Goal: Task Accomplishment & Management: Use online tool/utility

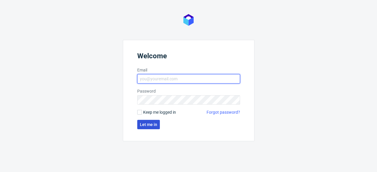
type input "[EMAIL_ADDRESS][DOMAIN_NAME]"
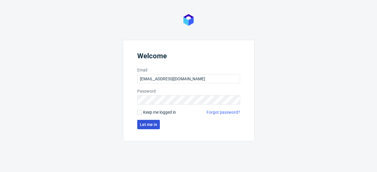
click at [151, 124] on span "Let me in" at bounding box center [148, 125] width 17 height 4
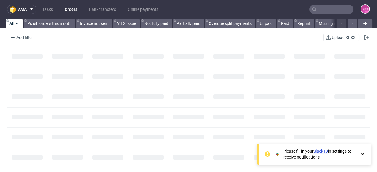
click at [317, 9] on input "text" at bounding box center [331, 9] width 44 height 9
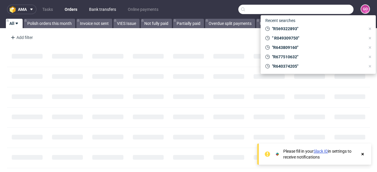
click at [107, 6] on link "Bank transfers" at bounding box center [102, 9] width 34 height 9
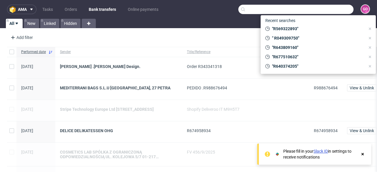
click at [195, 9] on nav "ama Tasks Orders Bank transfers Online payments GO" at bounding box center [188, 9] width 377 height 19
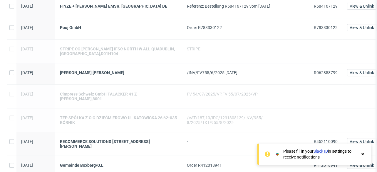
scroll to position [540, 0]
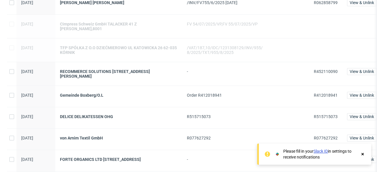
click at [88, 93] on span "Gemeinde Boxberg/O.L" at bounding box center [118, 96] width 117 height 7
click at [88, 93] on div "Gemeinde Boxberg/O.L" at bounding box center [118, 95] width 117 height 5
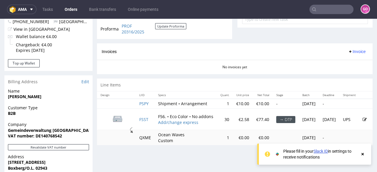
scroll to position [211, 0]
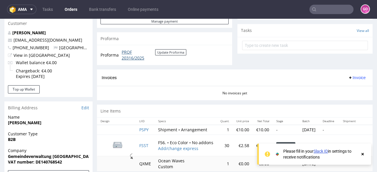
click at [139, 51] on link "PROF 20316/2025" at bounding box center [138, 54] width 33 height 11
click at [323, 9] on input "text" at bounding box center [331, 9] width 44 height 9
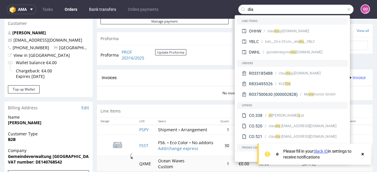
type input "dia"
click at [112, 9] on link "Bank transfers" at bounding box center [102, 9] width 34 height 9
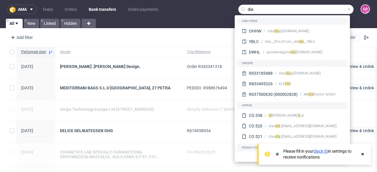
click at [139, 41] on div "Add filter Hide filters Clear all Upload CSV" at bounding box center [188, 38] width 377 height 14
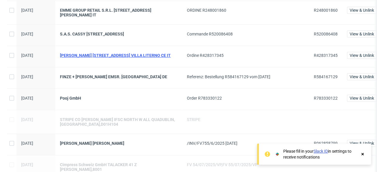
click at [82, 53] on div "[PERSON_NAME] [STREET_ADDRESS] VILLA LITERNO CE IT" at bounding box center [118, 55] width 117 height 5
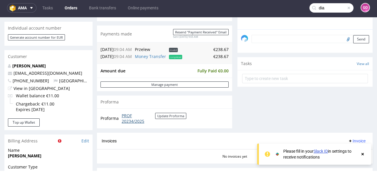
scroll to position [235, 0]
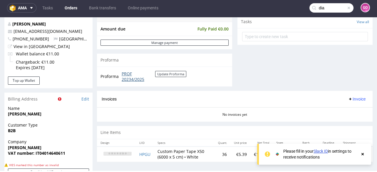
click at [134, 80] on link "PROF 20234/2025" at bounding box center [138, 76] width 33 height 11
click at [103, 6] on link "Bank transfers" at bounding box center [102, 7] width 34 height 9
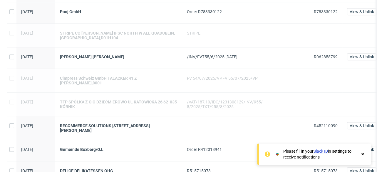
scroll to position [493, 0]
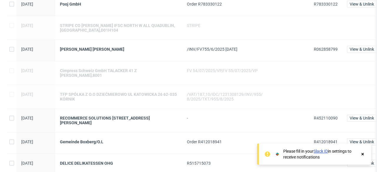
click at [316, 116] on span "R452110090" at bounding box center [326, 118] width 24 height 5
copy span "R452110090"
click at [322, 47] on span "R062858799" at bounding box center [326, 49] width 24 height 5
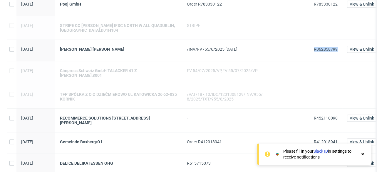
click at [322, 47] on span "R062858799" at bounding box center [326, 49] width 24 height 5
copy span "R062858799"
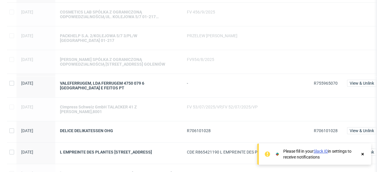
scroll to position [94, 0]
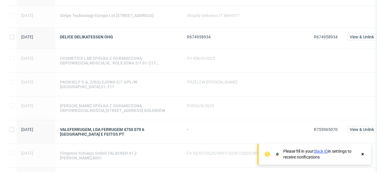
click at [321, 129] on span "R755965070" at bounding box center [326, 129] width 24 height 5
copy span "R755965070"
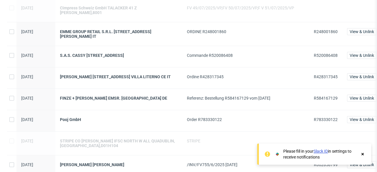
scroll to position [423, 0]
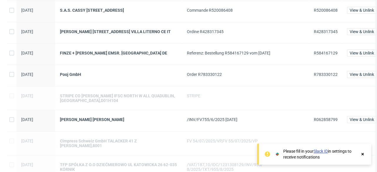
click at [326, 54] on span "R584167129" at bounding box center [326, 54] width 24 height 7
